Goal: Task Accomplishment & Management: Manage account settings

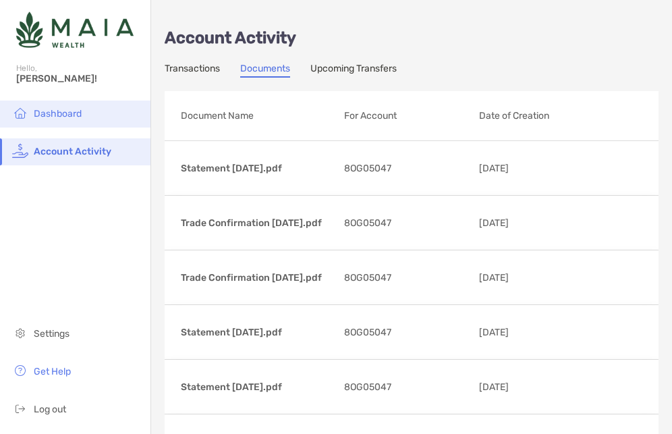
click at [59, 115] on span "Dashboard" at bounding box center [58, 113] width 48 height 11
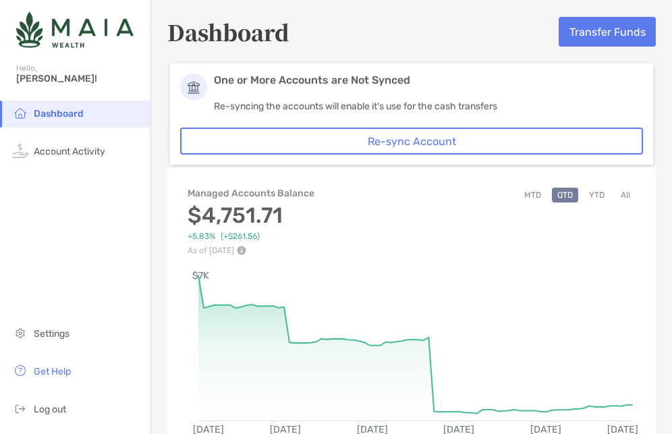
click at [100, 268] on div "Dashboard Account Activity Settings Get Help Log out" at bounding box center [75, 267] width 150 height 333
click at [591, 39] on button "Transfer Funds" at bounding box center [607, 32] width 97 height 30
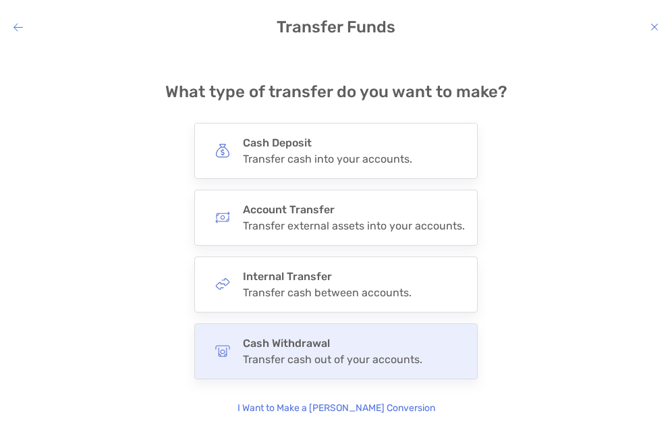
click at [243, 345] on h4 "Cash Withdrawal" at bounding box center [332, 343] width 179 height 13
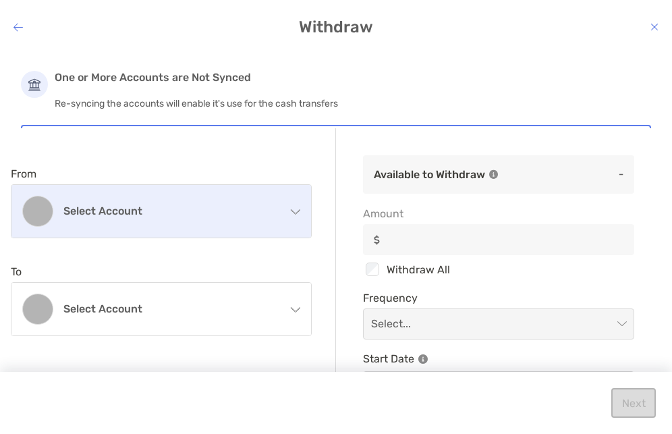
click at [205, 224] on div "Select account" at bounding box center [161, 211] width 300 height 53
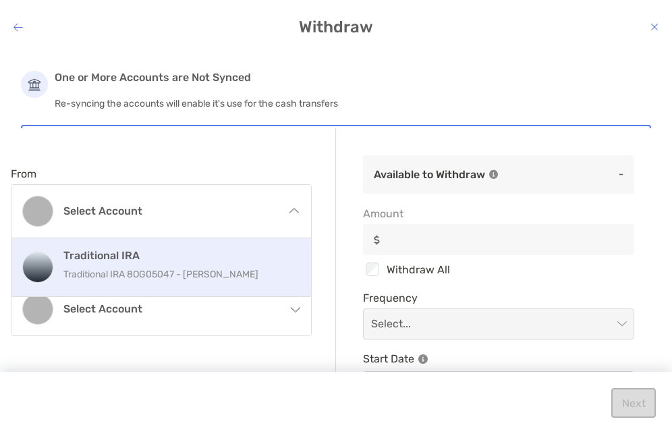
click at [196, 262] on div "Traditional IRA Traditional IRA 8OG05047 - [PERSON_NAME]" at bounding box center [181, 267] width 236 height 36
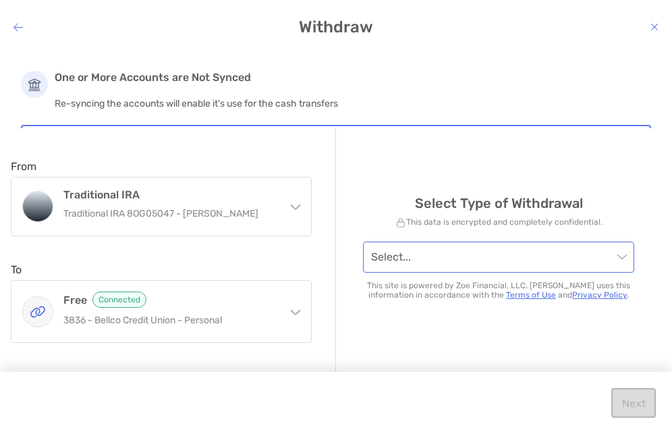
click at [393, 264] on input "modal" at bounding box center [492, 257] width 242 height 30
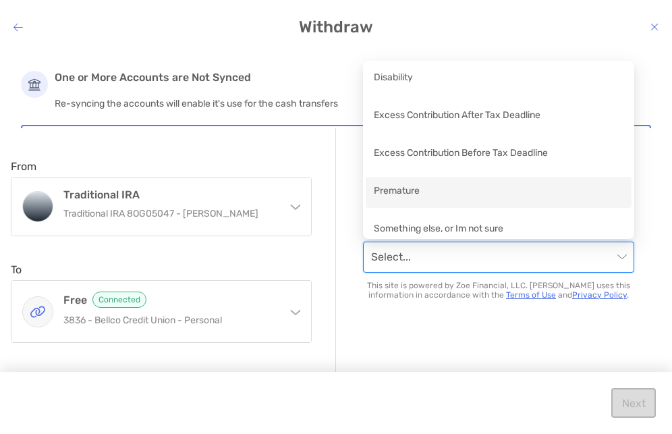
click at [414, 190] on div "Premature" at bounding box center [499, 191] width 250 height 17
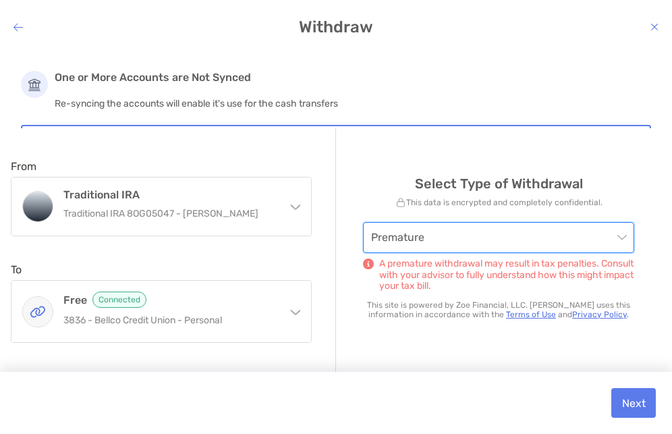
click at [426, 243] on span "Premature" at bounding box center [498, 238] width 255 height 30
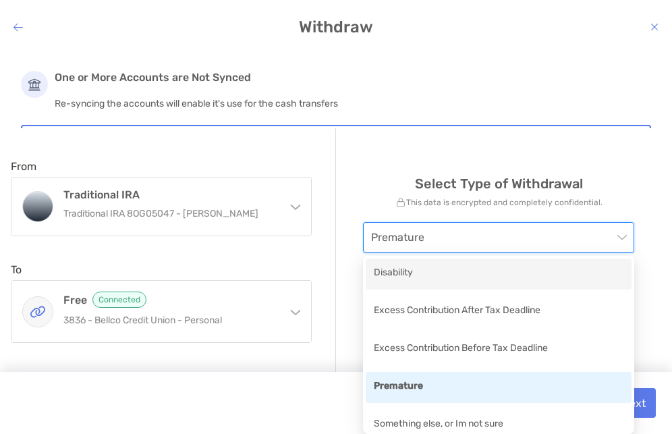
click at [401, 273] on div "Disability" at bounding box center [499, 273] width 250 height 17
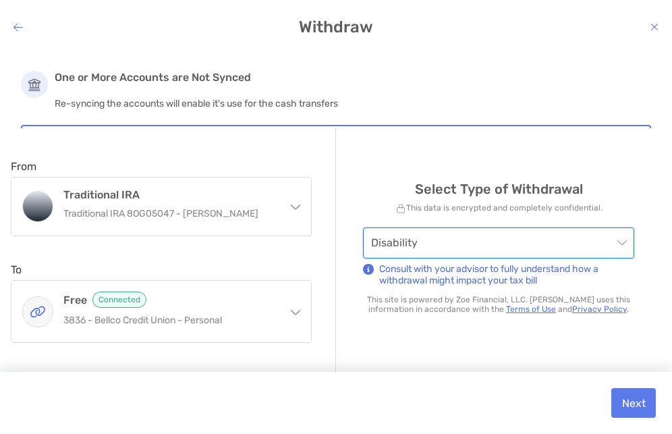
click at [450, 246] on span "Disability" at bounding box center [498, 243] width 255 height 30
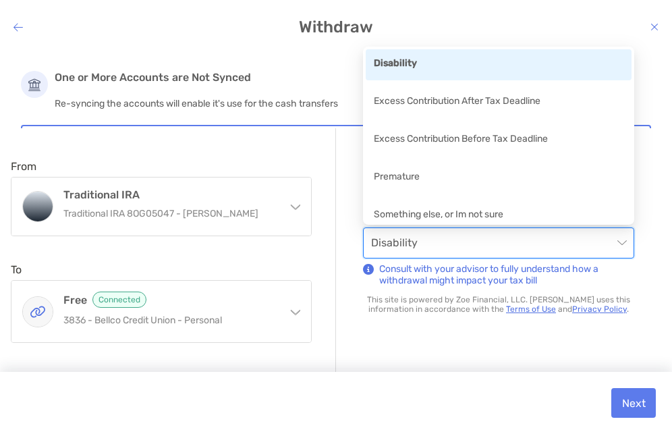
click at [400, 67] on div "Disability" at bounding box center [499, 64] width 250 height 17
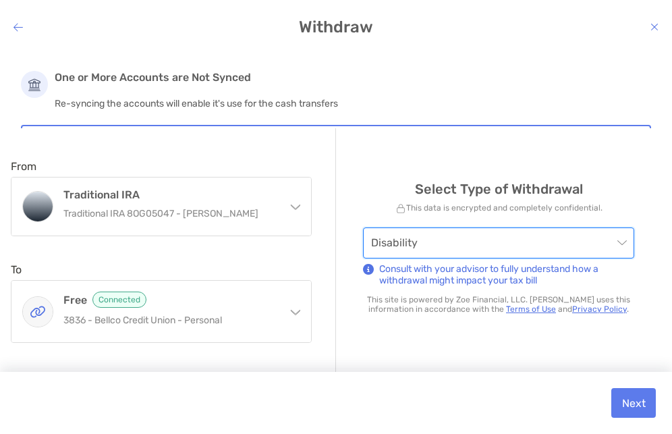
click at [588, 235] on span "Disability" at bounding box center [498, 243] width 255 height 30
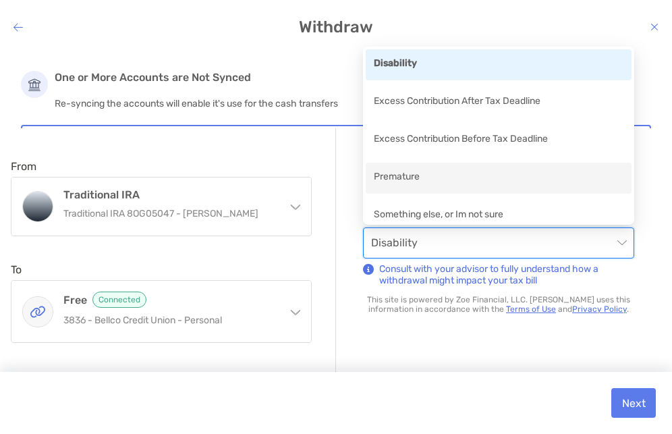
click at [427, 166] on div "Premature" at bounding box center [499, 178] width 266 height 31
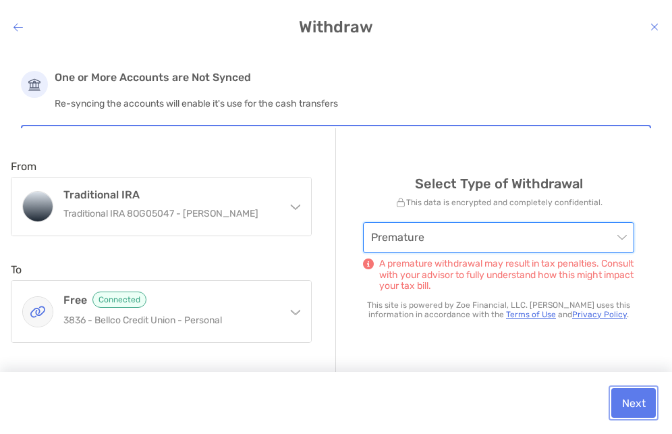
click at [636, 407] on button "Next" at bounding box center [633, 403] width 45 height 30
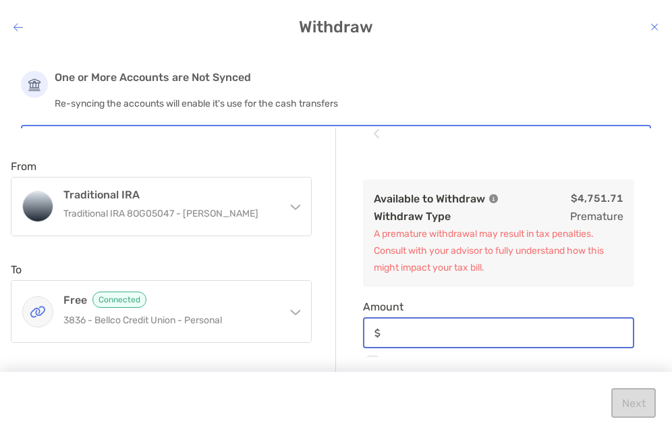
click at [525, 333] on input "Amount" at bounding box center [509, 332] width 247 height 11
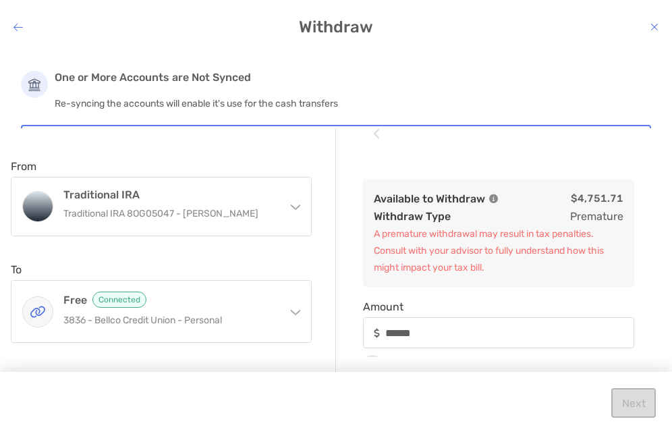
click at [521, 291] on div "Available to Withdraw $4,751.71 Withdraw Type premature A premature withdrawal …" at bounding box center [498, 254] width 325 height 204
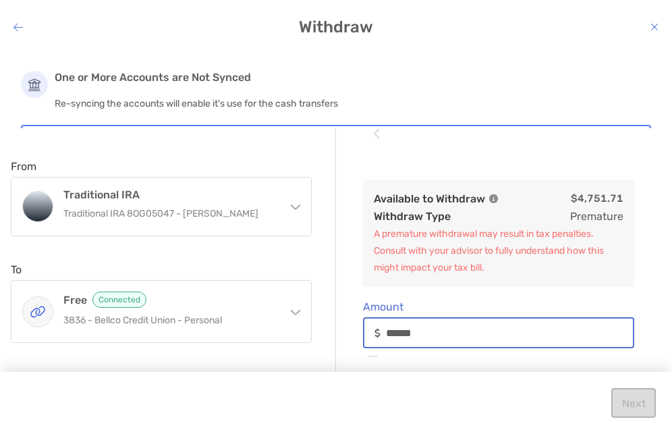
click at [427, 331] on input "******" at bounding box center [509, 332] width 247 height 11
type input "*"
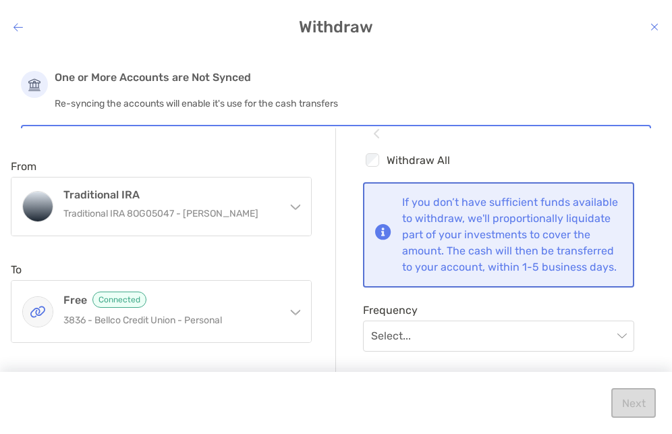
scroll to position [135, 0]
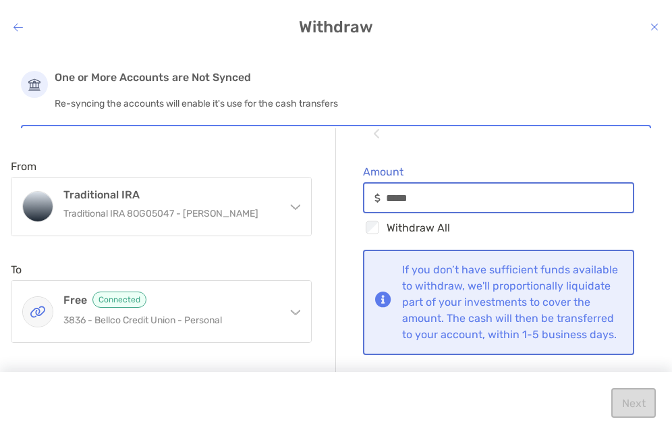
type input "******"
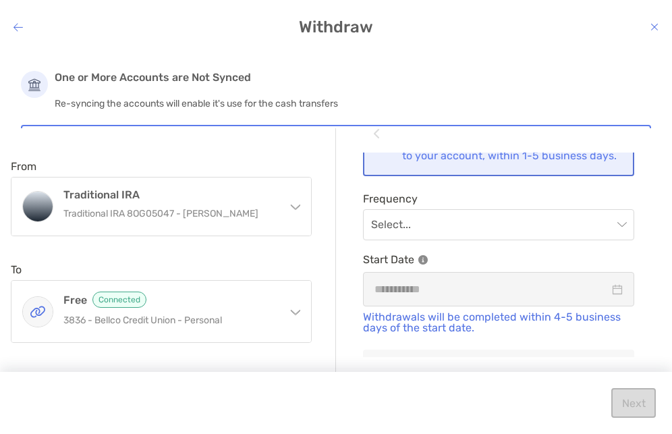
scroll to position [337, 0]
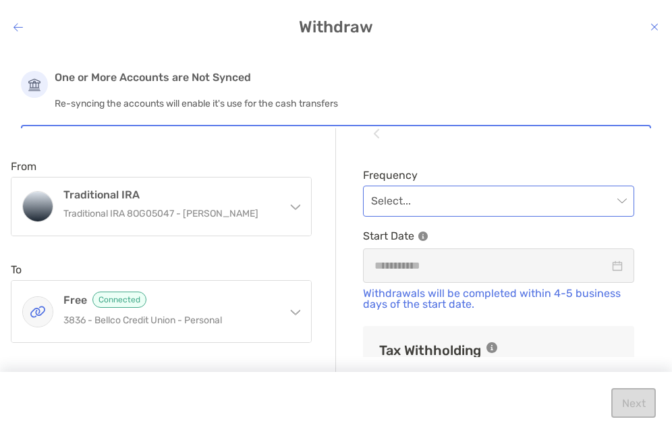
click at [569, 216] on input "modal" at bounding box center [492, 201] width 242 height 30
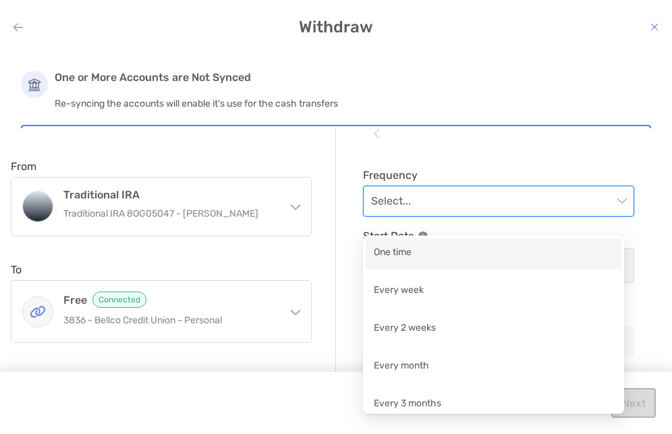
click at [561, 261] on div "One time" at bounding box center [493, 253] width 239 height 17
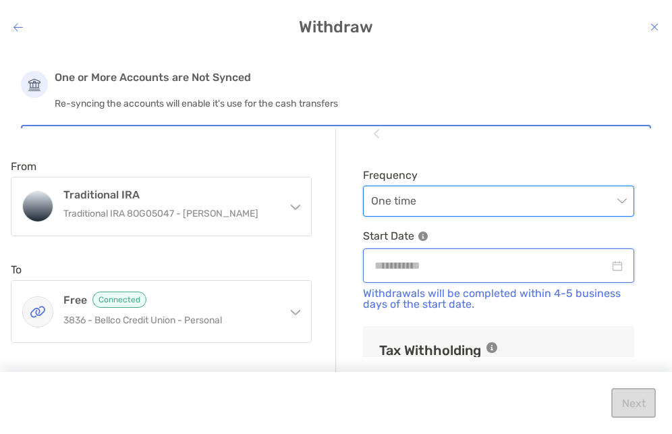
click at [554, 274] on input "modal" at bounding box center [491, 265] width 235 height 17
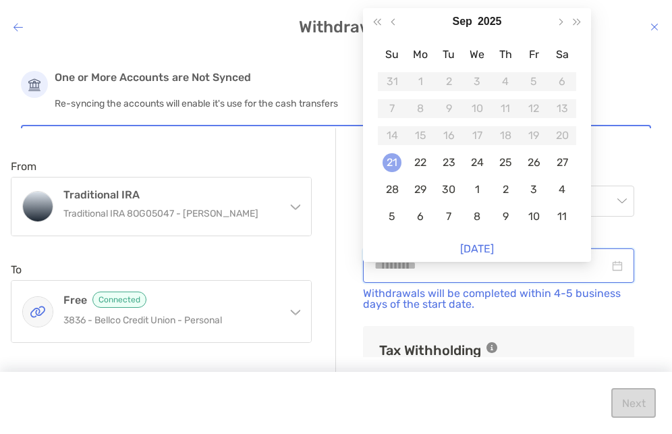
type input "**********"
click at [393, 164] on div "21" at bounding box center [392, 162] width 19 height 19
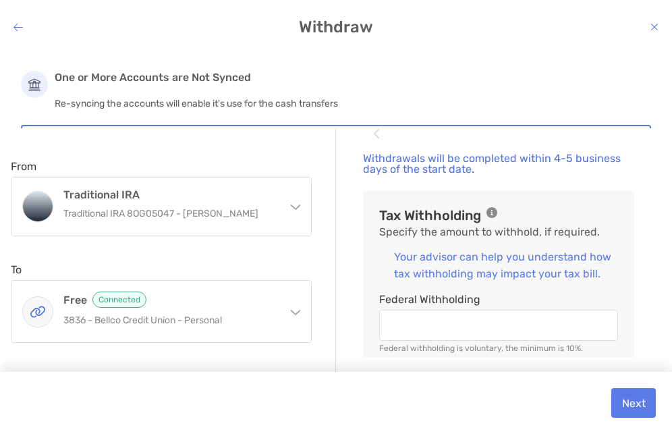
scroll to position [540, 0]
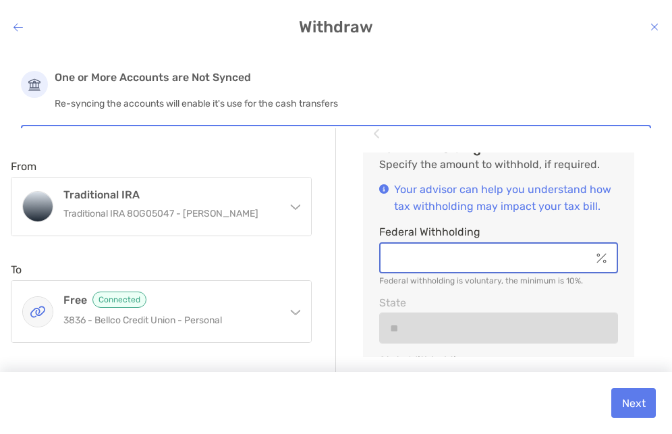
click at [521, 264] on input "Federal Withholding" at bounding box center [485, 257] width 210 height 11
type input "**"
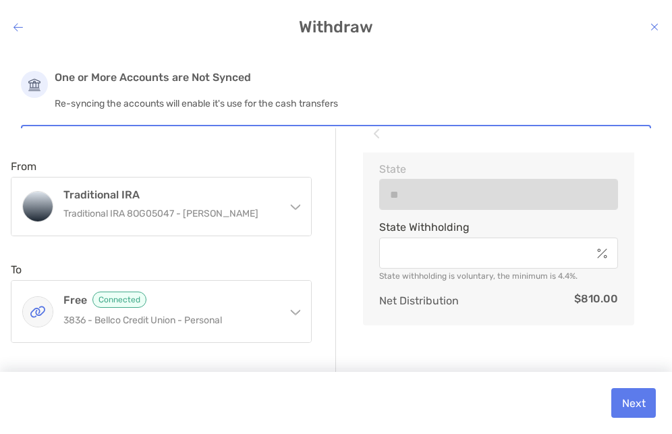
scroll to position [675, 0]
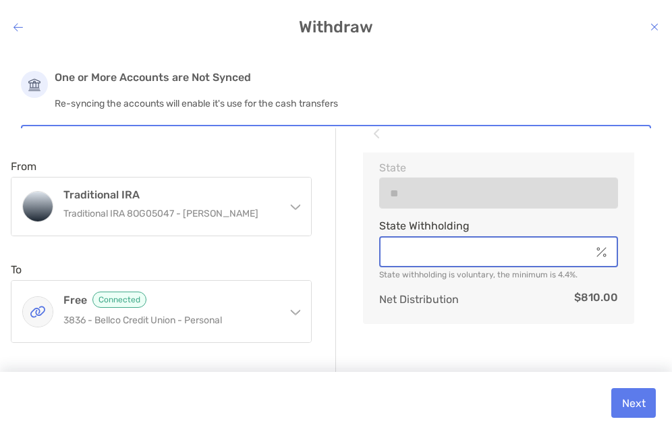
click at [469, 258] on input "State Withholding" at bounding box center [485, 251] width 210 height 11
type input "***"
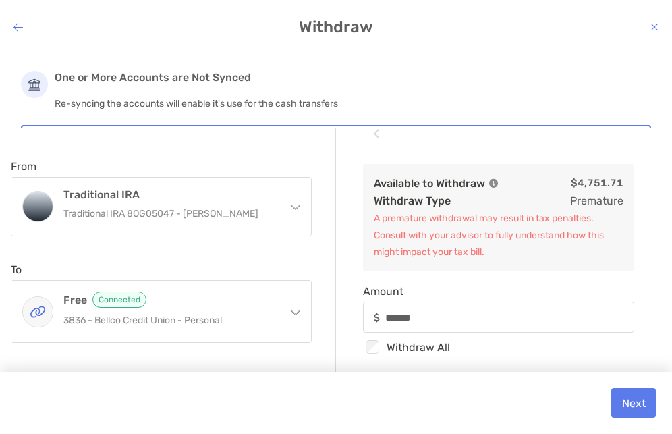
scroll to position [0, 0]
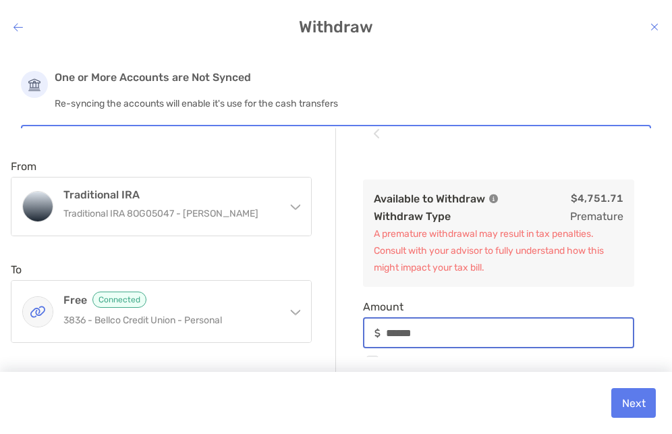
click at [400, 333] on input "******" at bounding box center [509, 332] width 247 height 11
type input "*****"
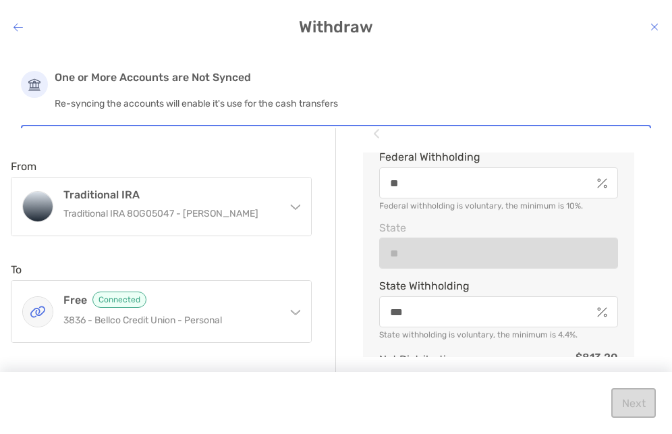
scroll to position [718, 0]
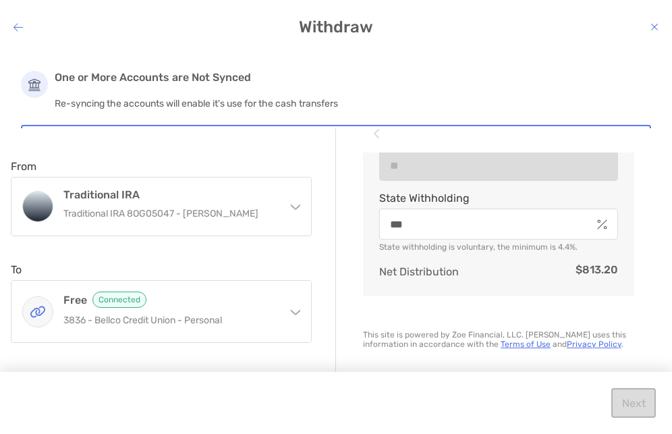
type input "******"
click at [482, 306] on div "Tax Withholding Specify the amount to withhold, if required. Your advisor can h…" at bounding box center [498, 139] width 271 height 356
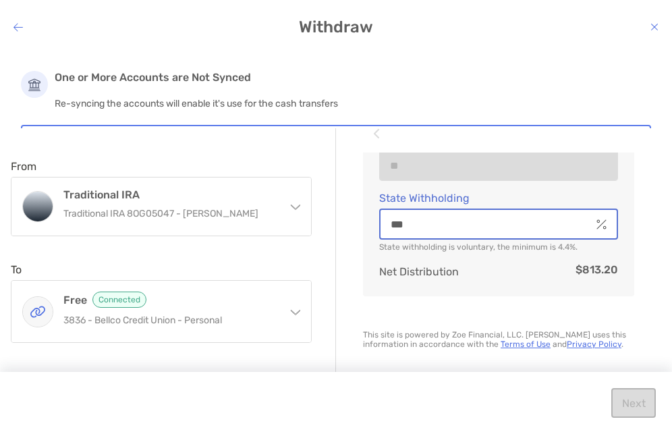
click at [475, 229] on input "***" at bounding box center [485, 224] width 210 height 11
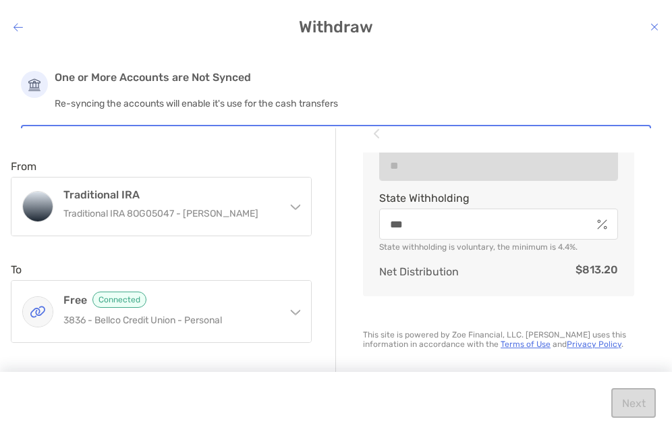
click at [484, 285] on div "Tax Withholding Specify the amount to withhold, if required. Your advisor can h…" at bounding box center [498, 128] width 271 height 335
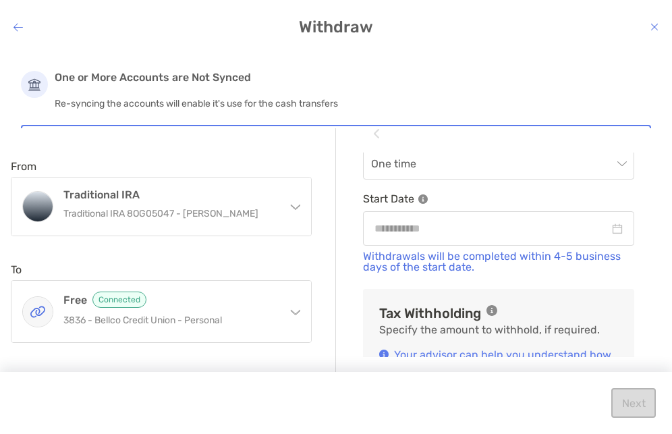
scroll to position [381, 0]
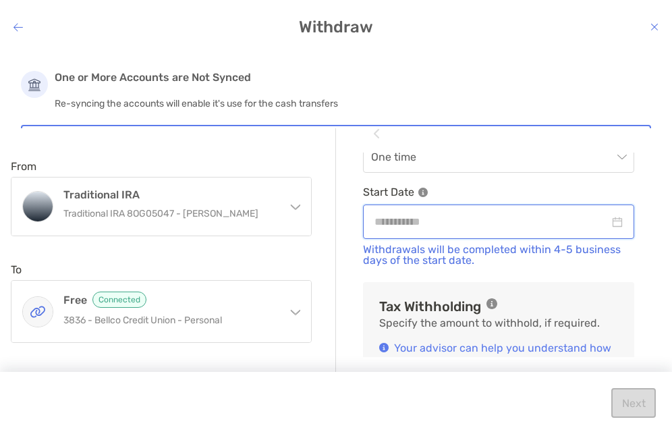
click at [486, 230] on input "modal" at bounding box center [491, 221] width 235 height 17
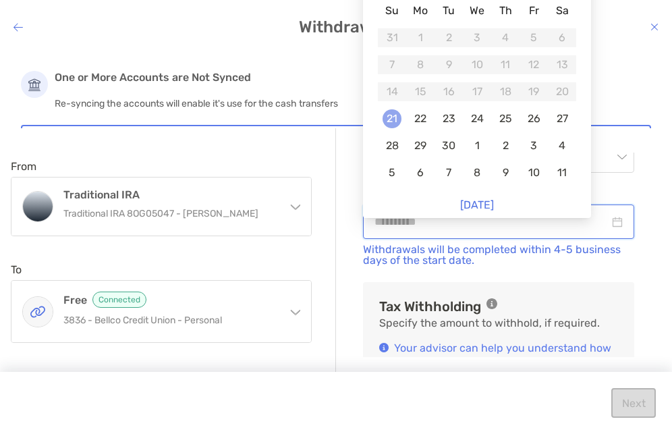
type input "**********"
click at [395, 121] on div "21" at bounding box center [392, 118] width 19 height 19
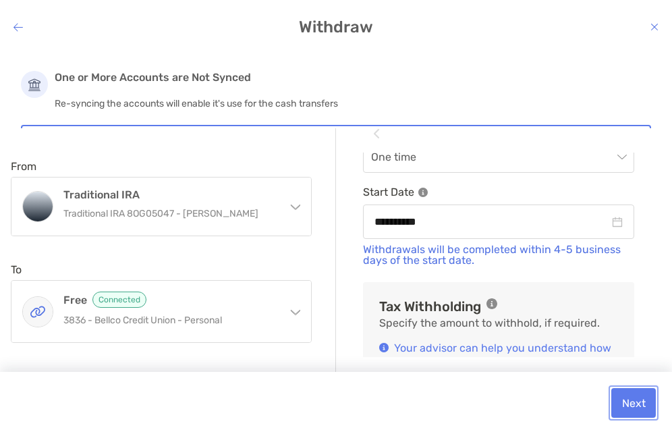
click at [625, 404] on button "Next" at bounding box center [633, 403] width 45 height 30
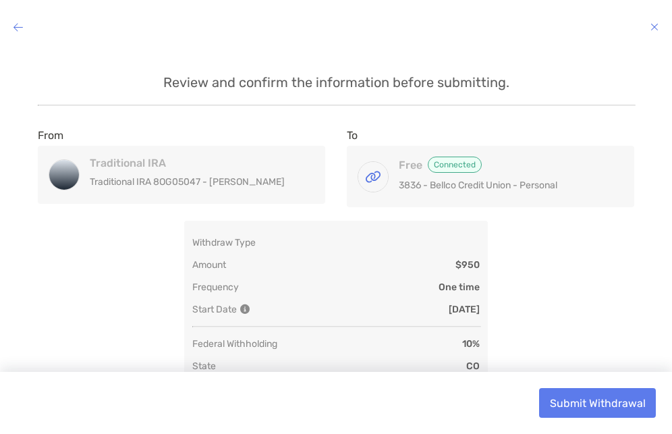
scroll to position [101, 0]
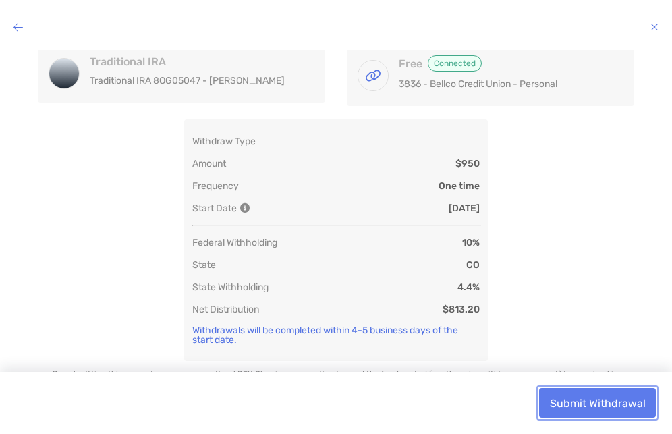
click at [577, 393] on button "Submit Withdrawal" at bounding box center [597, 403] width 117 height 30
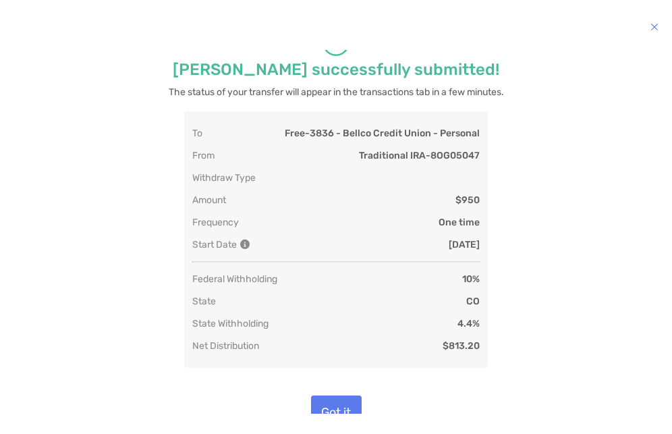
scroll to position [48, 0]
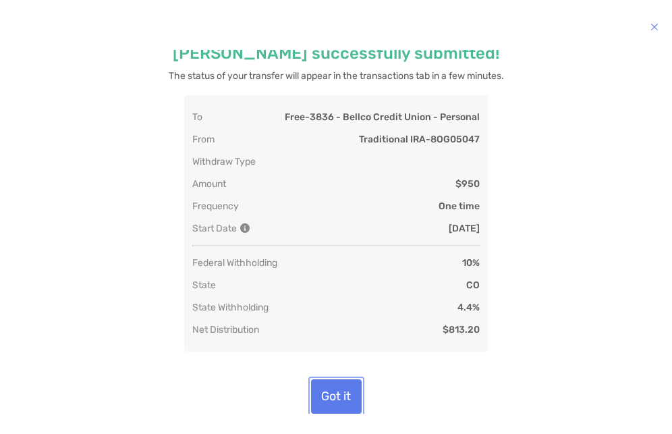
click at [337, 391] on button "Got it" at bounding box center [336, 396] width 51 height 34
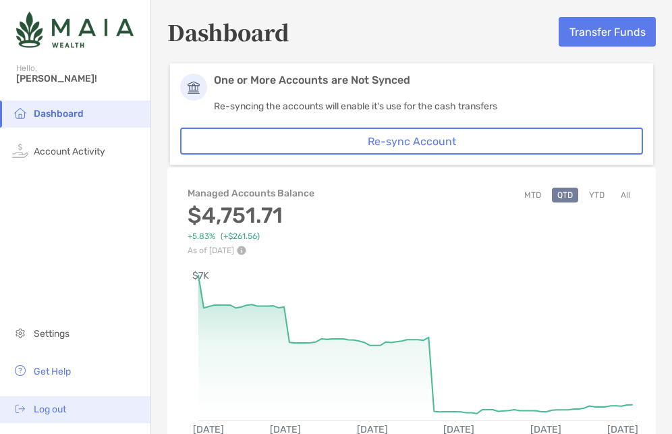
click at [59, 414] on span "Log out" at bounding box center [50, 408] width 32 height 11
